Goal: Information Seeking & Learning: Understand process/instructions

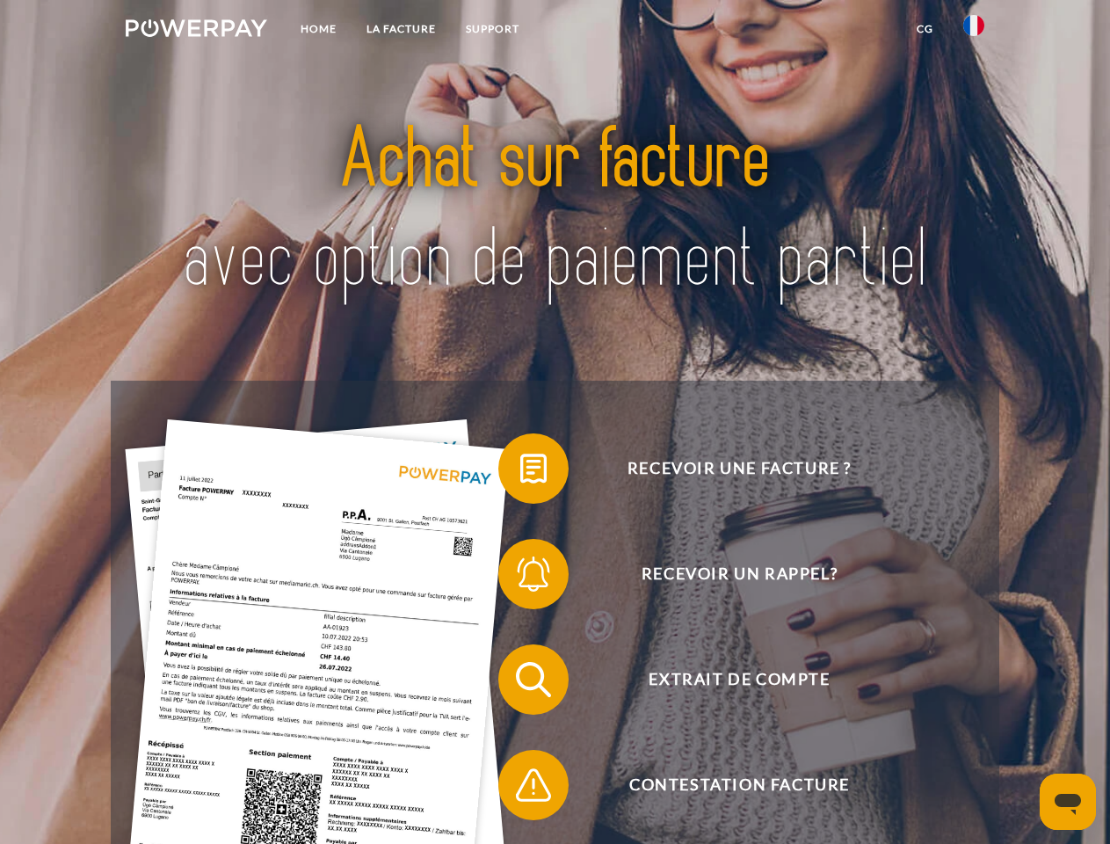
click at [196, 31] on img at bounding box center [197, 28] width 142 height 18
click at [974, 31] on img at bounding box center [973, 25] width 21 height 21
click at [925, 29] on link "CG" at bounding box center [925, 29] width 47 height 32
click at [520, 472] on span at bounding box center [507, 469] width 88 height 88
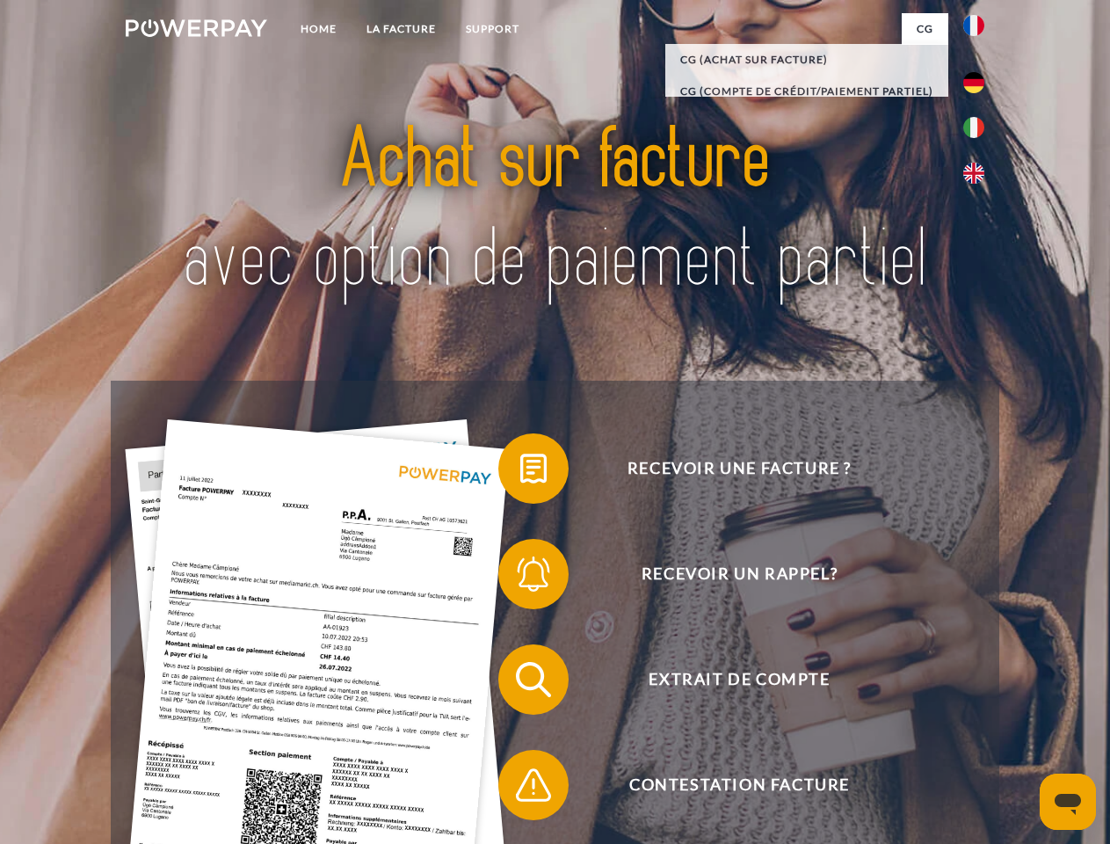
click at [520, 577] on span at bounding box center [507, 574] width 88 height 88
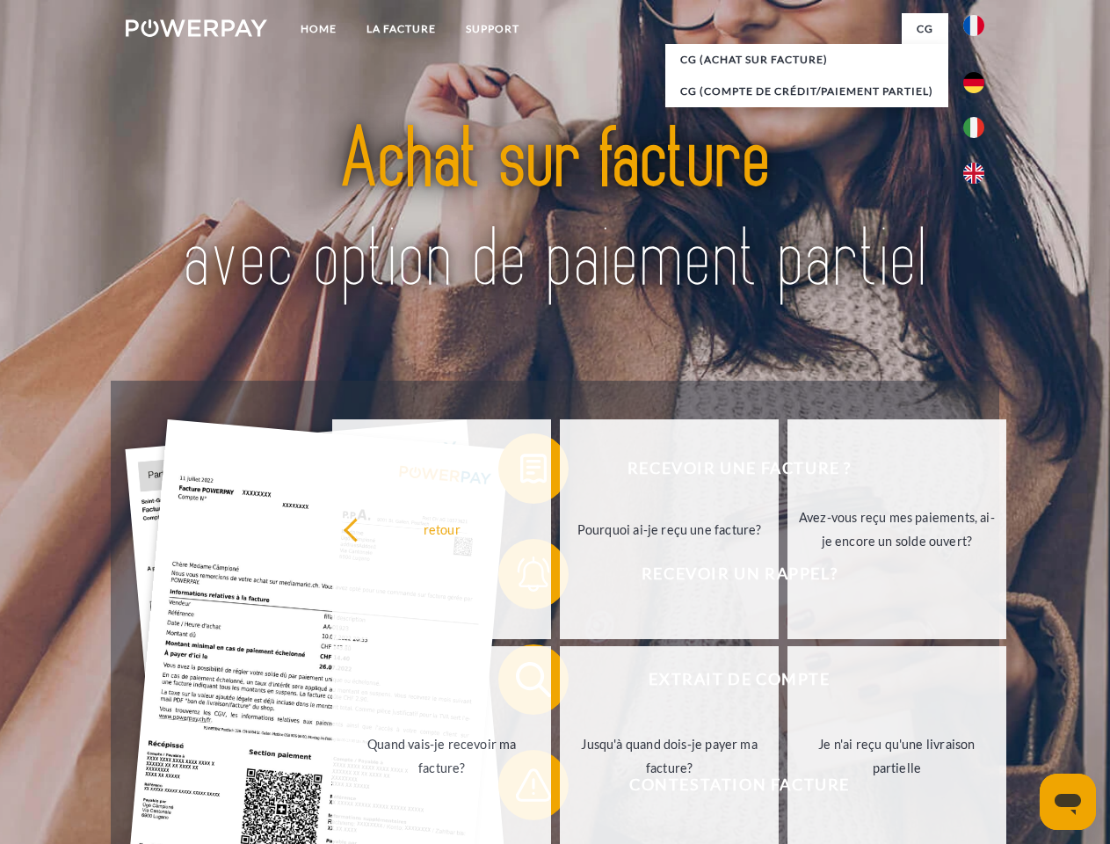
click at [560, 683] on link "Jusqu'à quand dois-je payer ma facture?" at bounding box center [669, 756] width 219 height 220
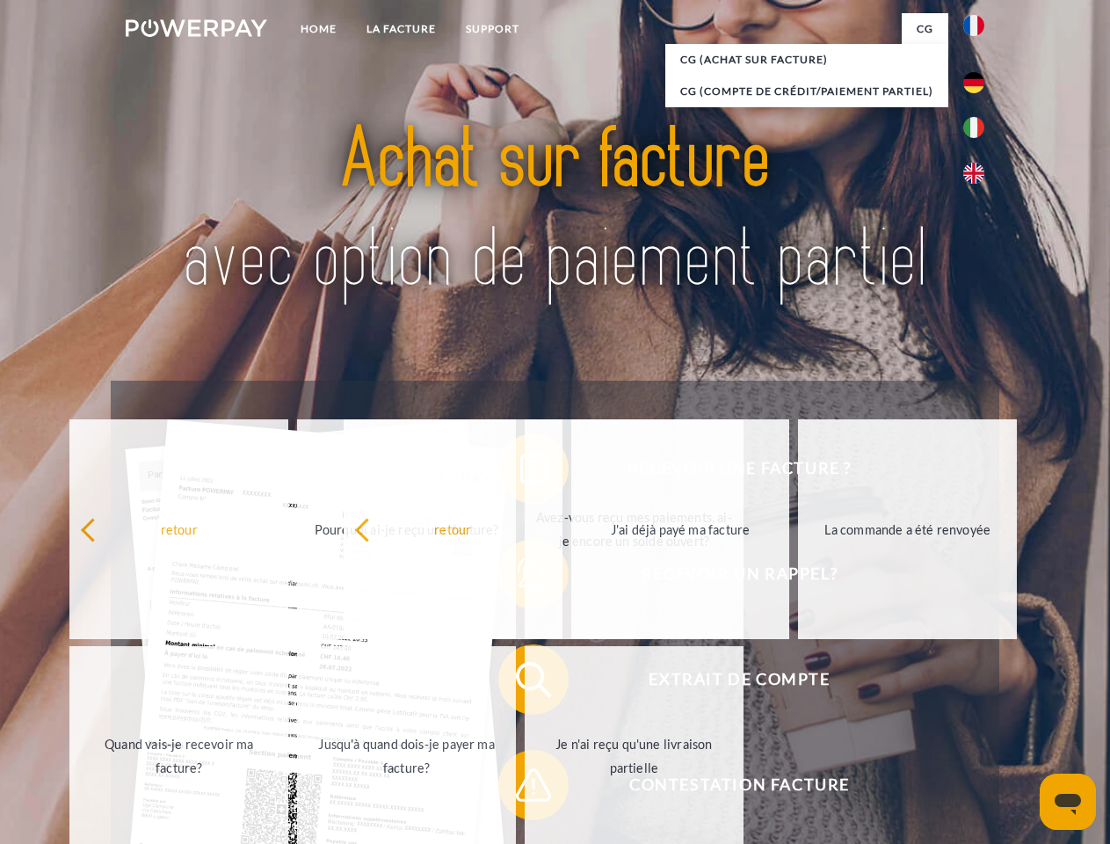
click at [520, 788] on span at bounding box center [507, 785] width 88 height 88
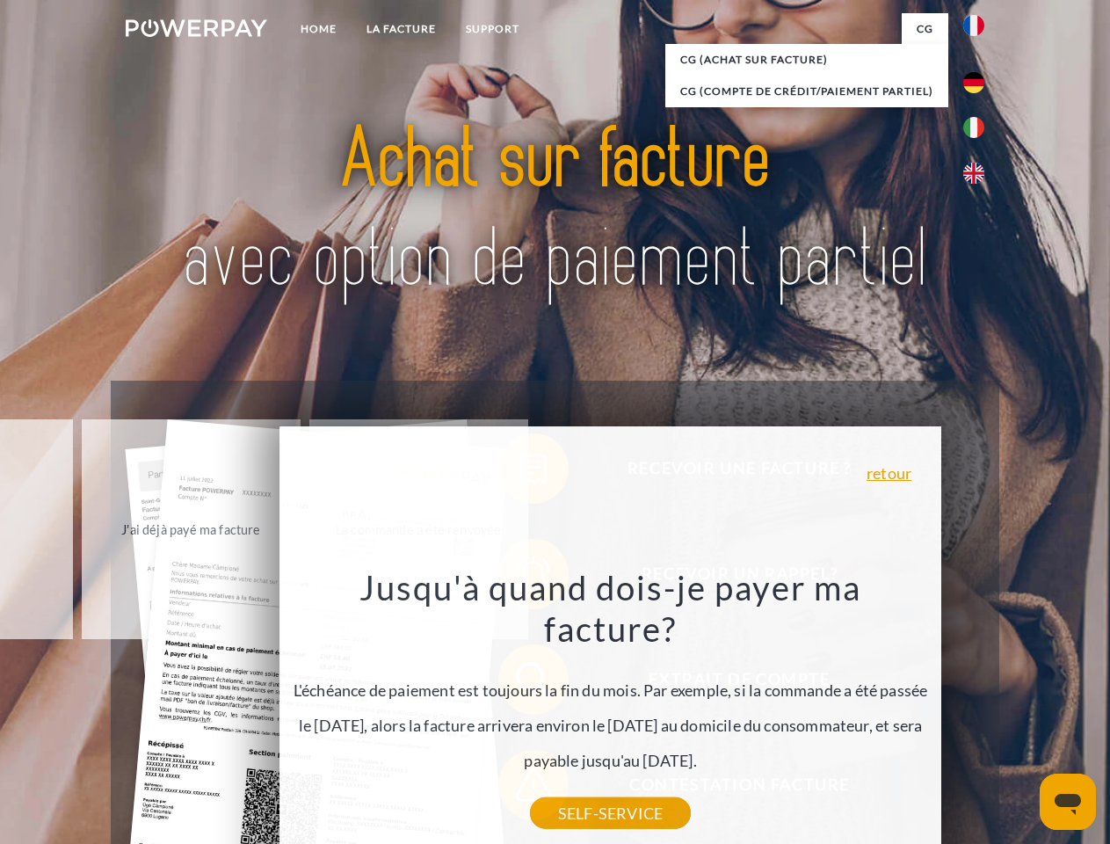
click at [1068, 802] on icon "Ouvrir la fenêtre de messagerie" at bounding box center [1068, 804] width 26 height 21
